Goal: Information Seeking & Learning: Learn about a topic

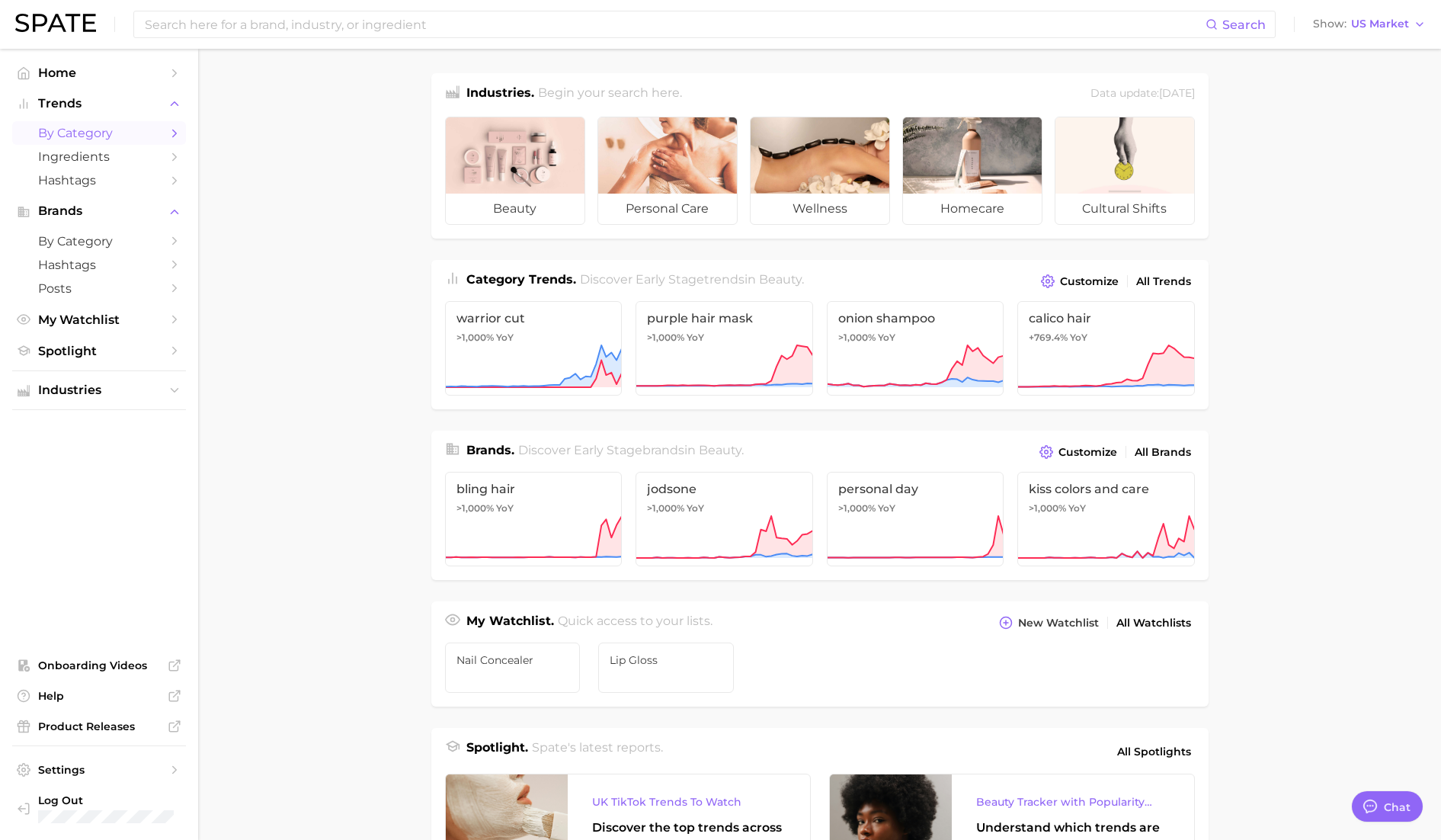
click at [131, 133] on span "by Category" at bounding box center [99, 133] width 122 height 15
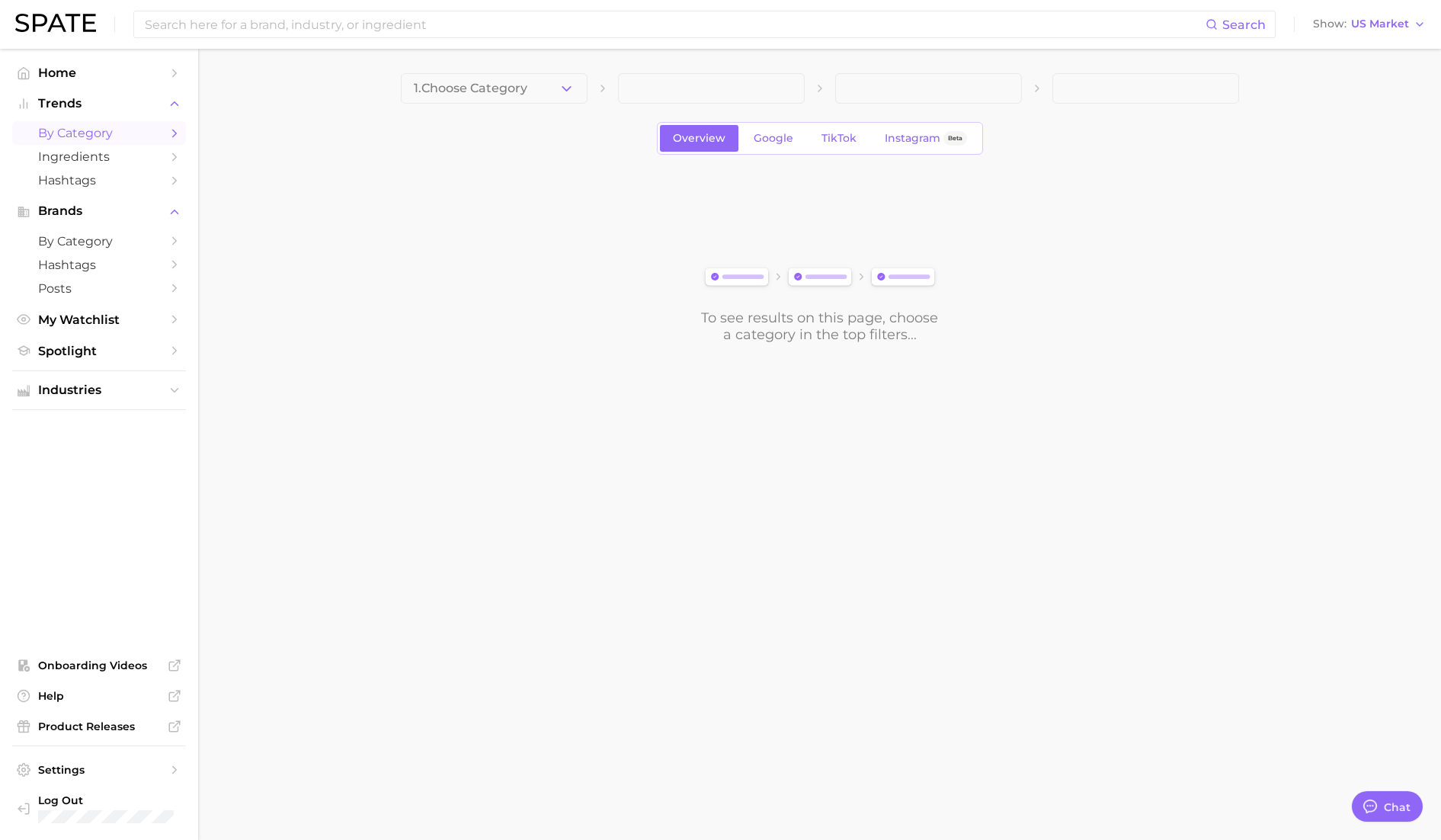
click at [523, 79] on button "1. Choose Category" at bounding box center [494, 88] width 187 height 31
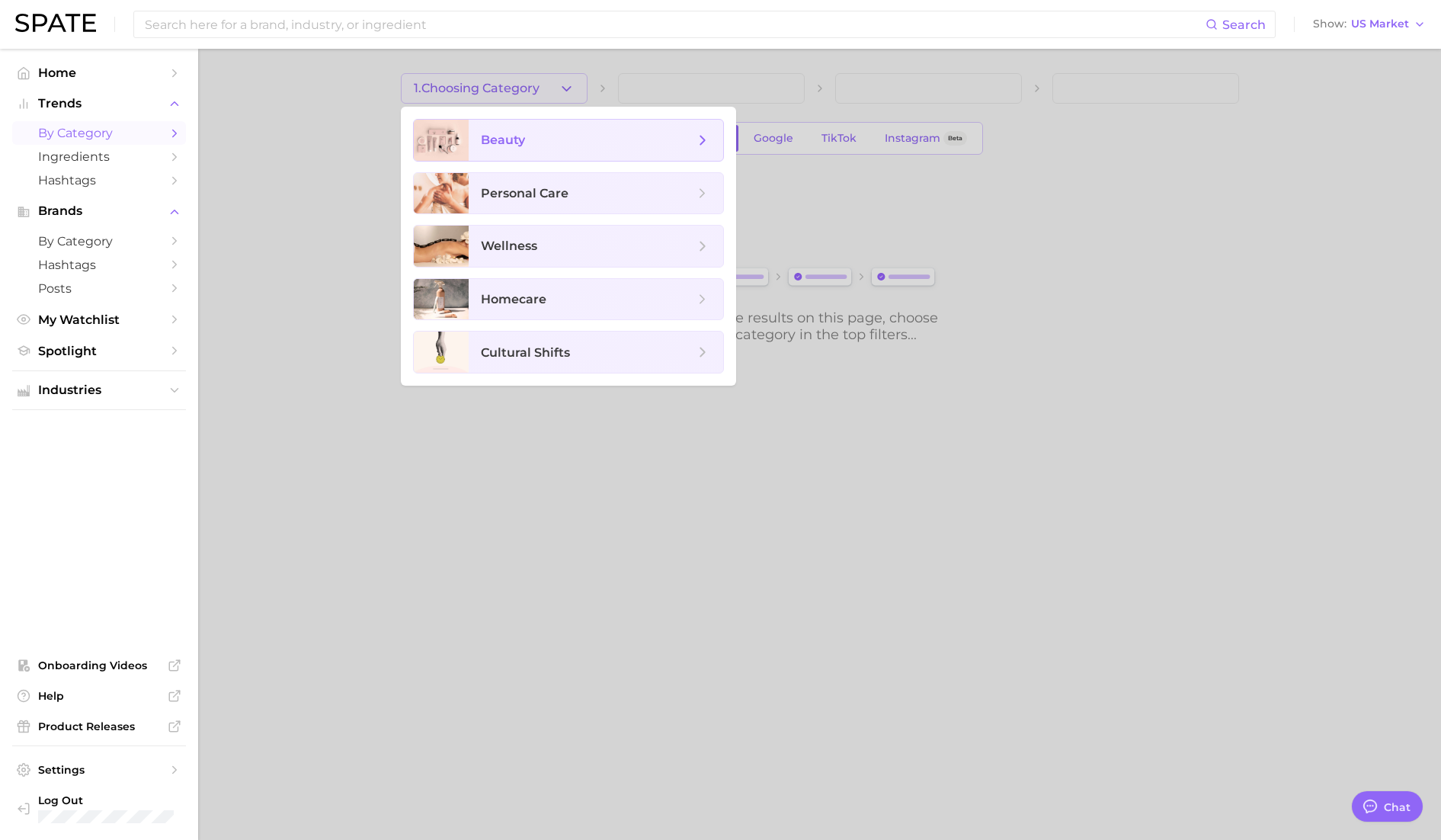
click at [585, 151] on span "beauty" at bounding box center [596, 140] width 254 height 41
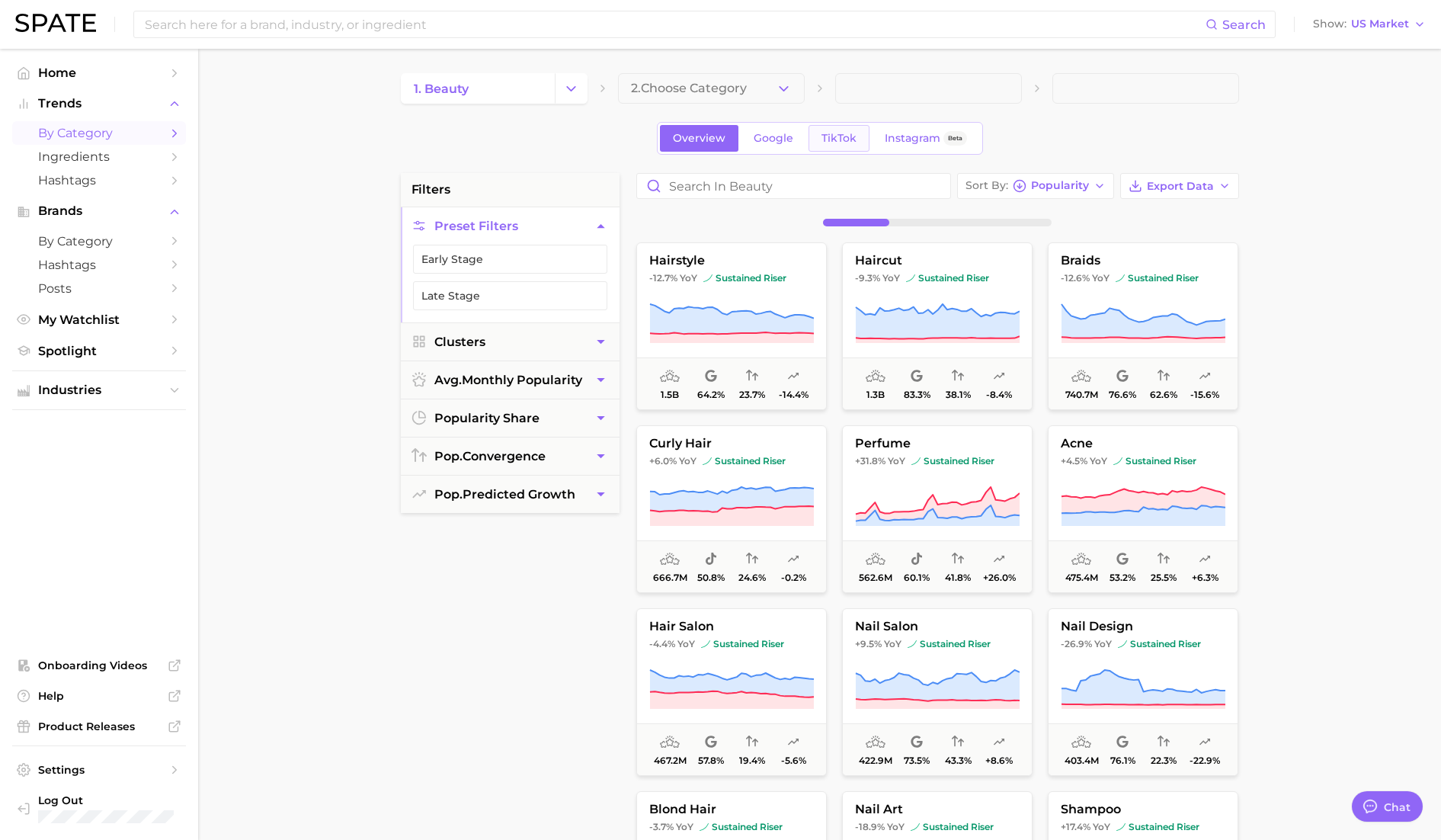
click at [827, 144] on span "TikTok" at bounding box center [838, 138] width 35 height 13
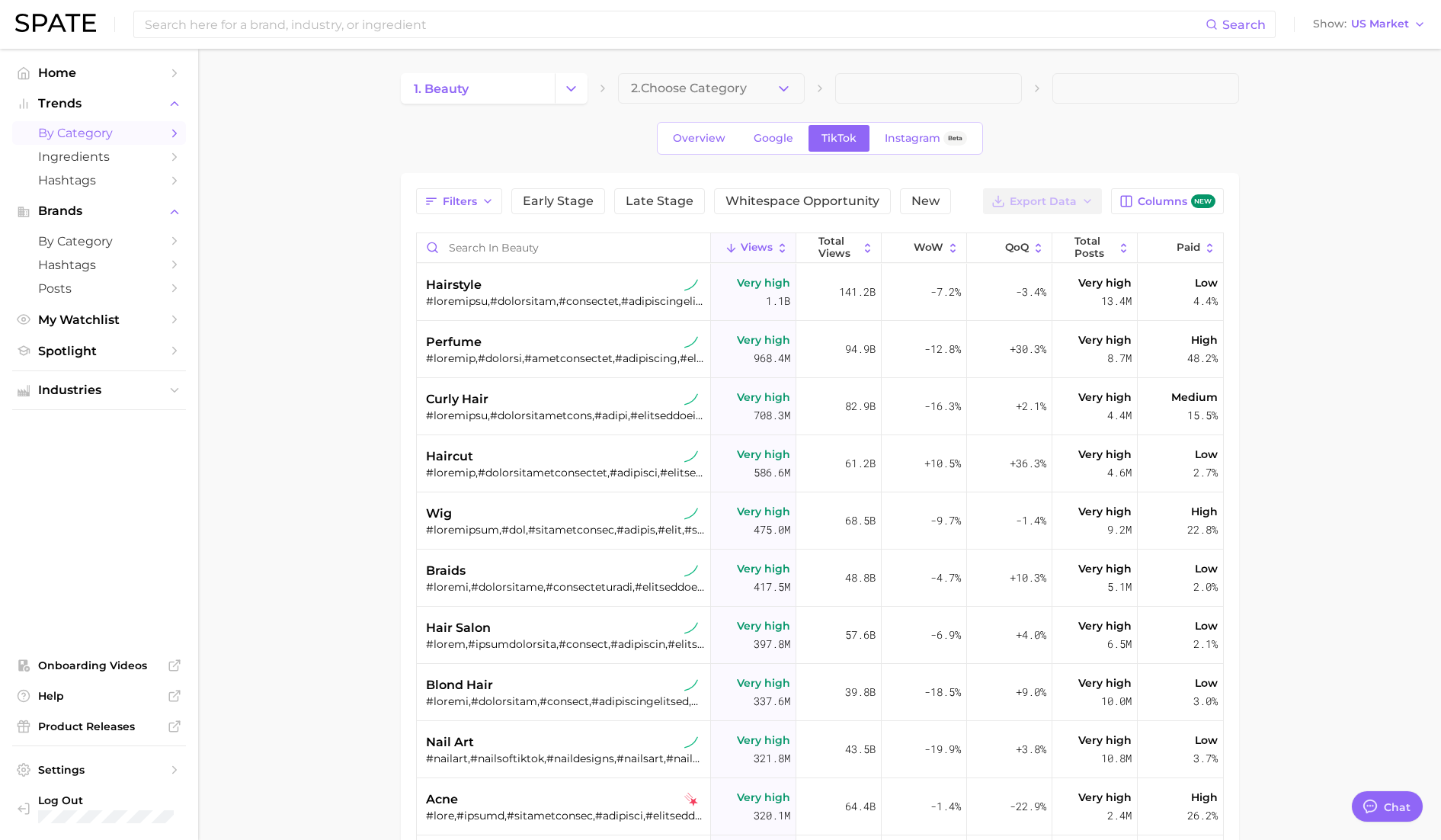
type textarea "x"
click at [740, 93] on span "2. Choose Category" at bounding box center [689, 89] width 116 height 14
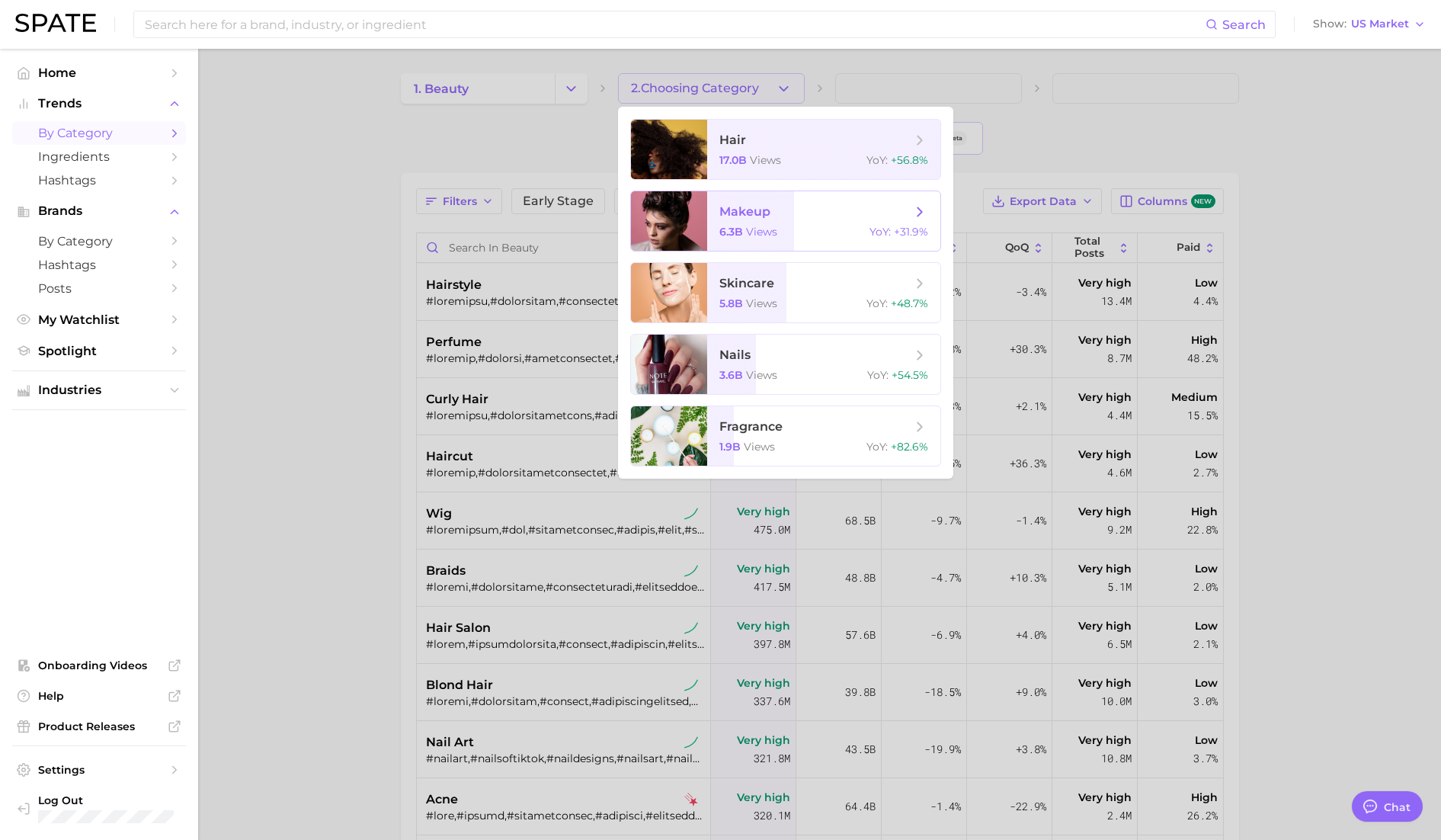
click at [777, 208] on span "makeup" at bounding box center [815, 211] width 192 height 17
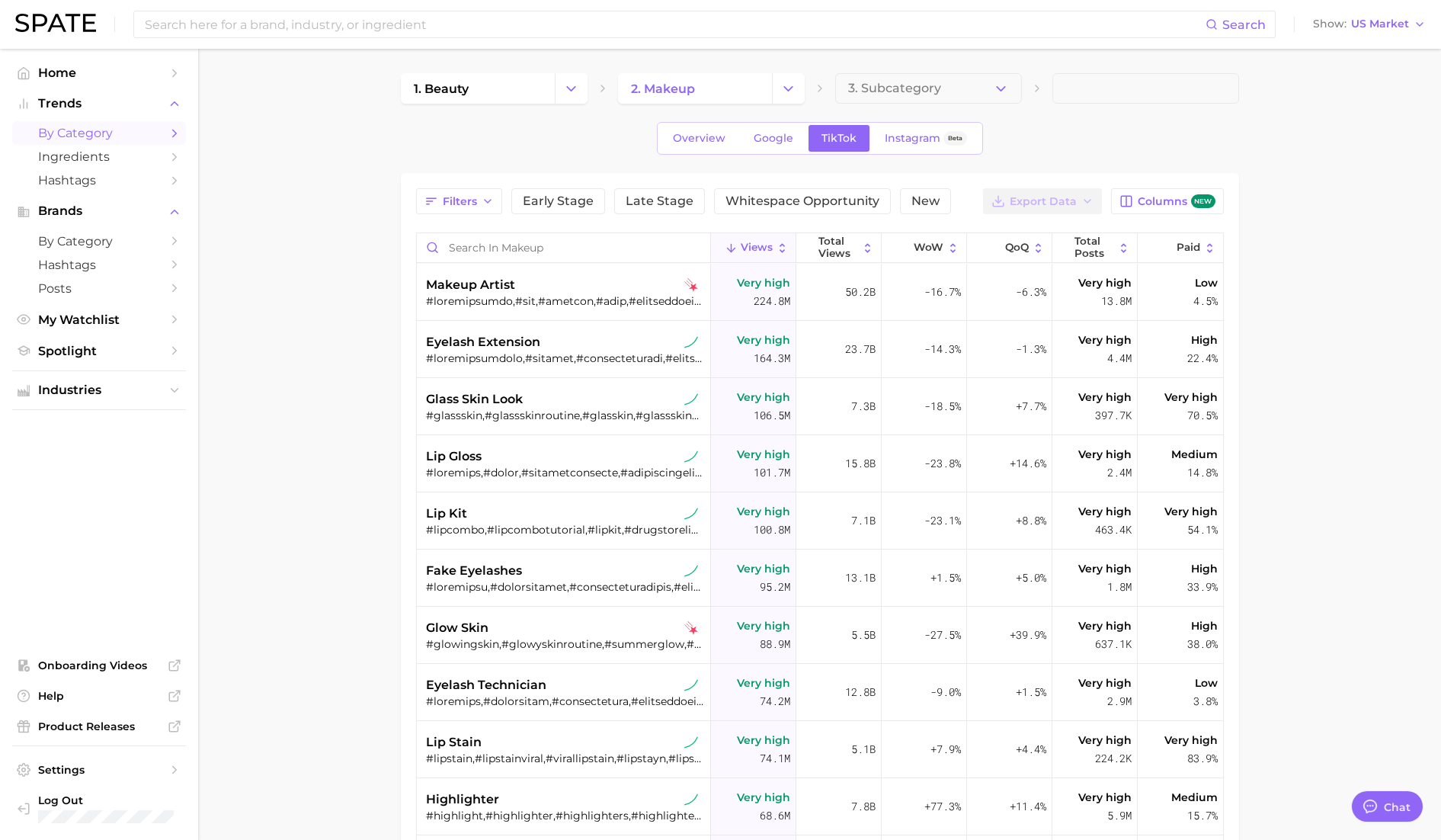
click at [1082, 89] on span at bounding box center [1146, 88] width 187 height 31
click at [353, 34] on input at bounding box center [675, 24] width 1063 height 26
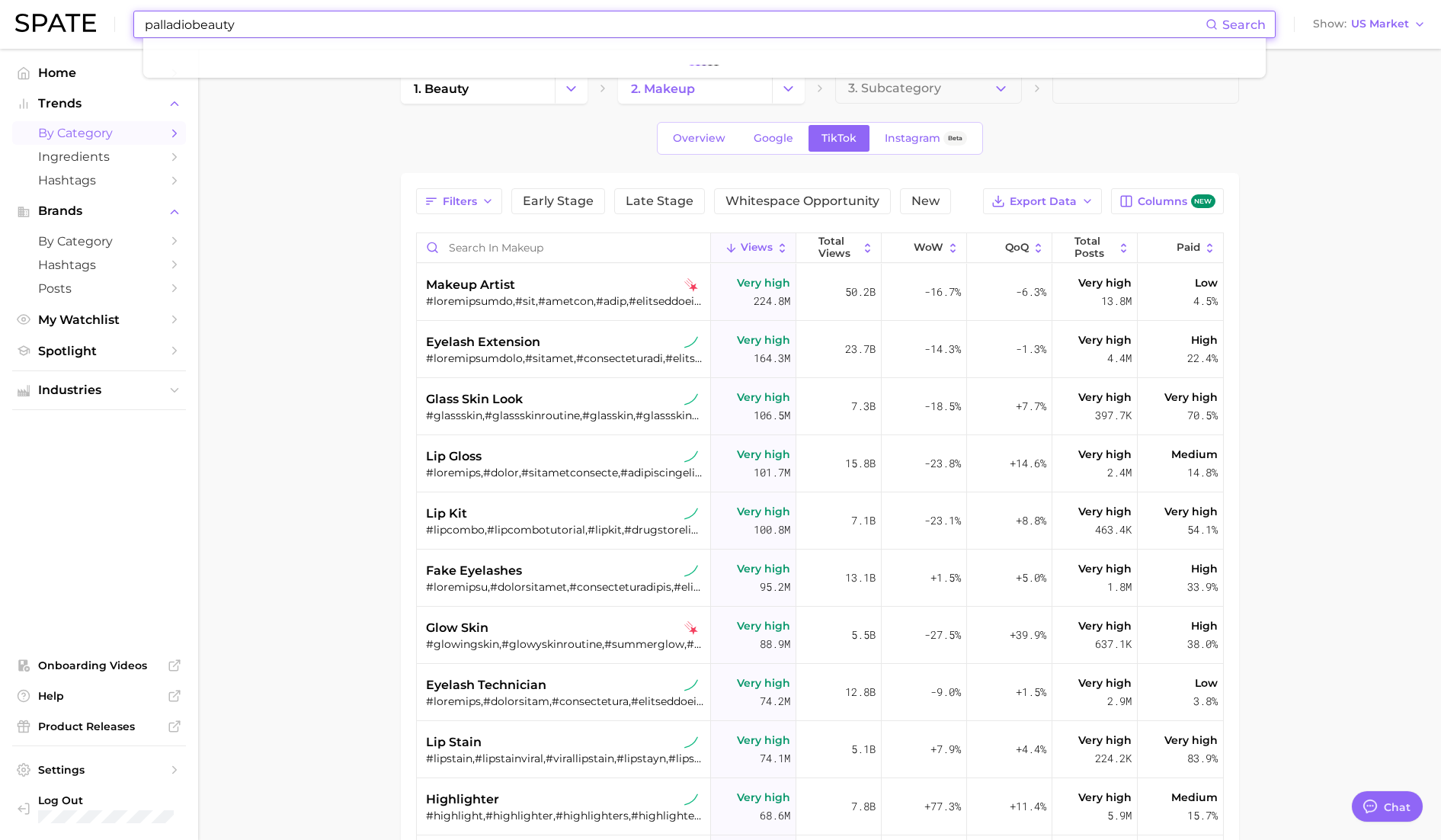
type input "palladiobeauty"
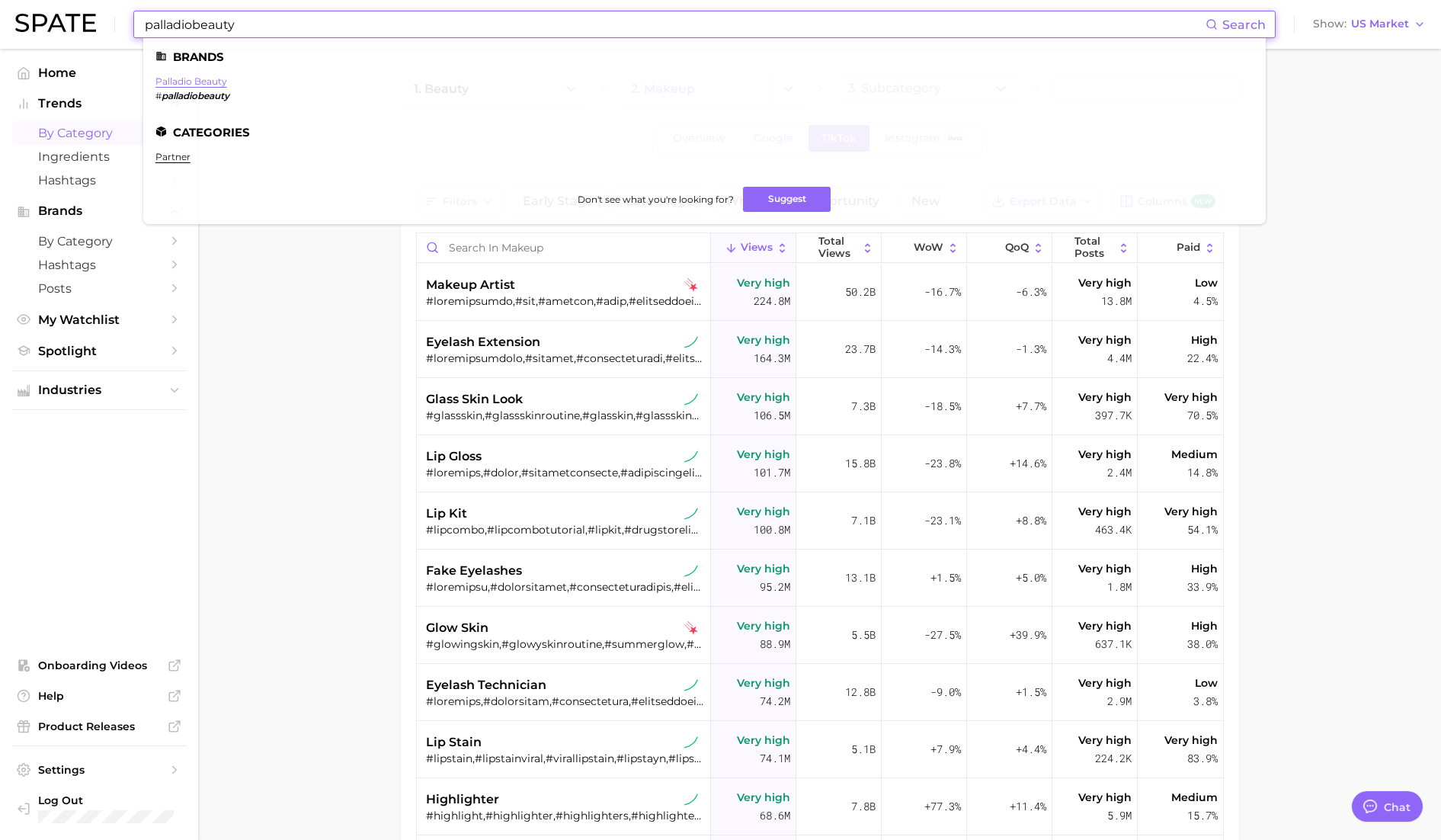
click at [190, 77] on link "palladio beauty" at bounding box center [192, 81] width 72 height 11
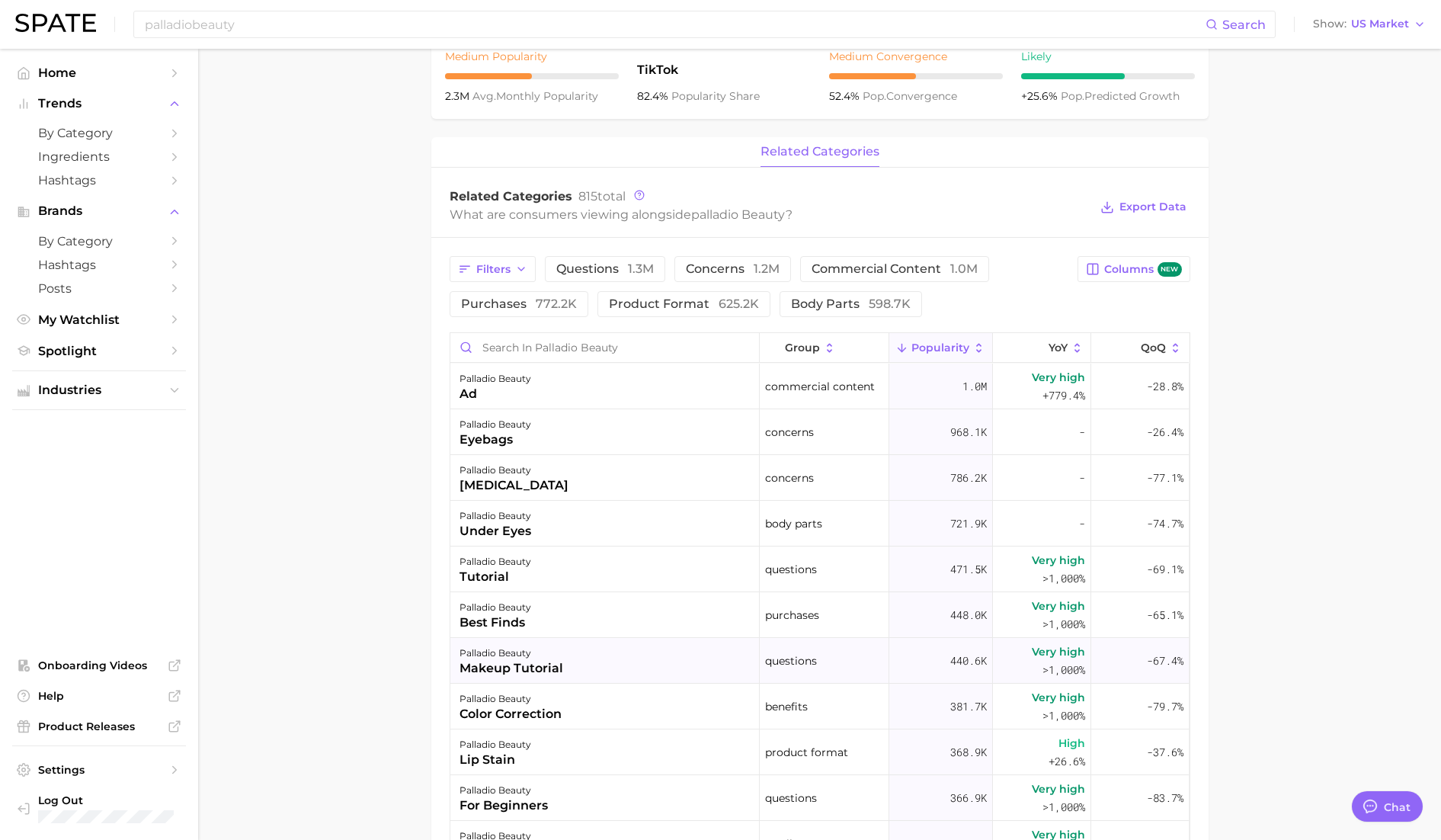
scroll to position [6, 0]
